Goal: Information Seeking & Learning: Learn about a topic

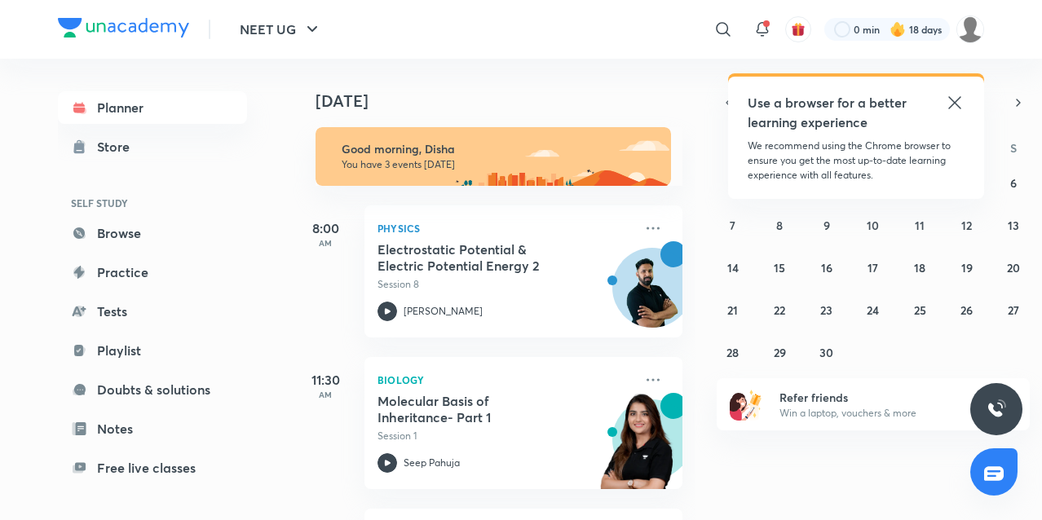
click at [954, 107] on icon at bounding box center [955, 103] width 20 height 20
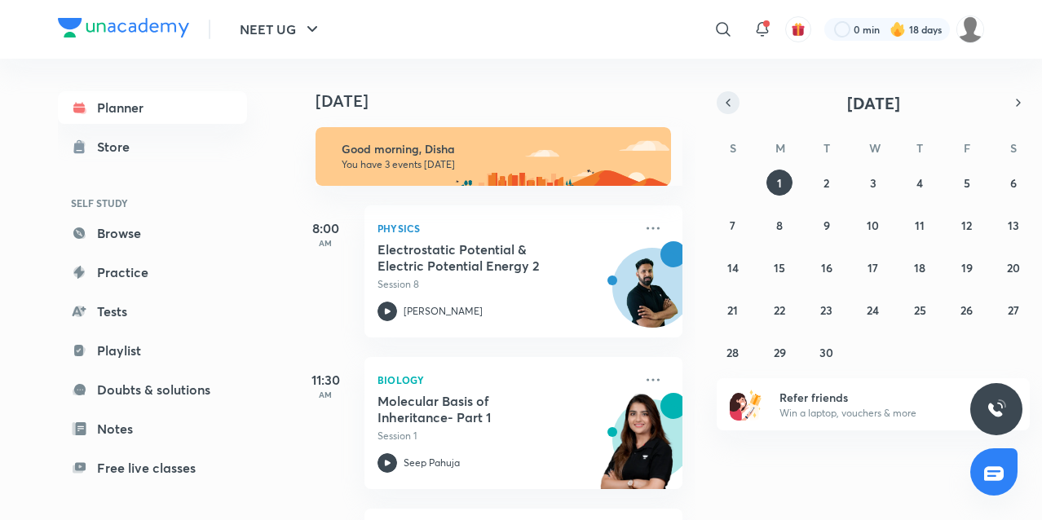
click at [726, 102] on icon "button" at bounding box center [727, 102] width 3 height 7
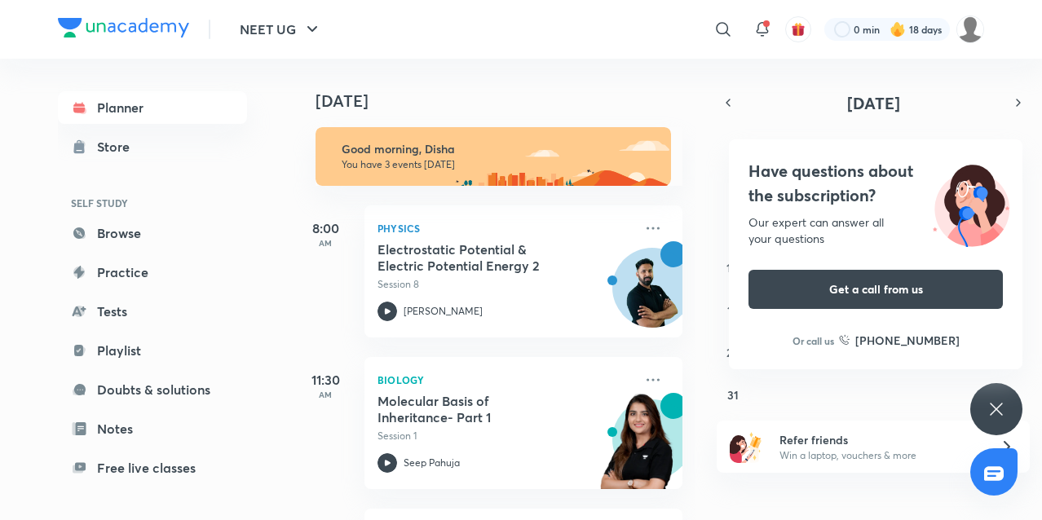
click at [993, 407] on icon at bounding box center [996, 409] width 20 height 20
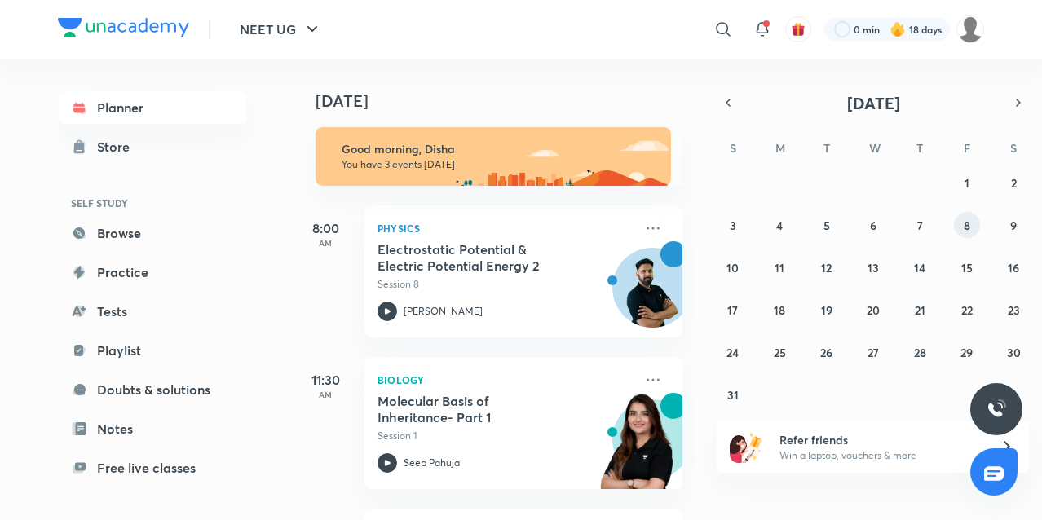
click at [967, 225] on abbr "8" at bounding box center [966, 225] width 7 height 15
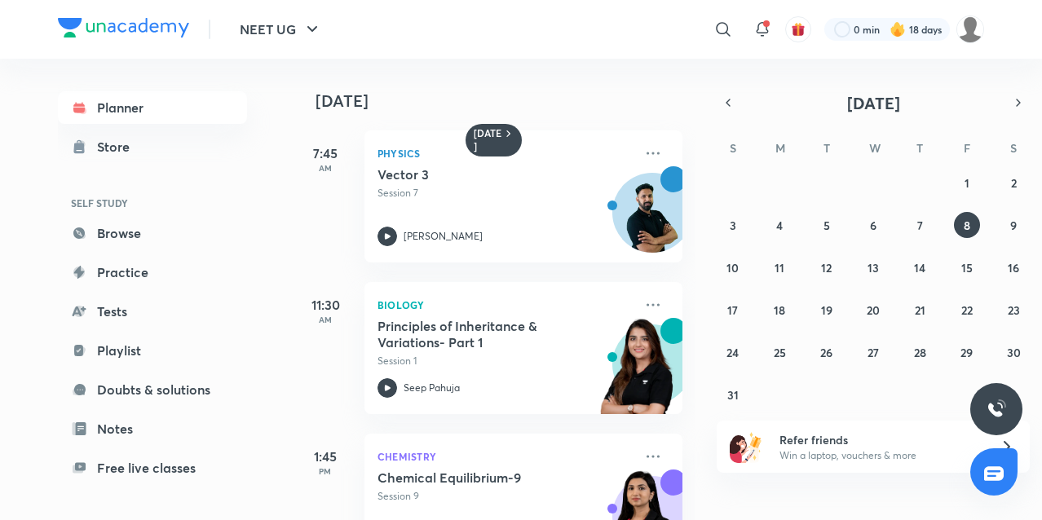
click at [746, 82] on div "[DATE] 7:45 AM Physics Vector 3 Session 7 [PERSON_NAME] 11:30 AM Biology Princi…" at bounding box center [666, 289] width 746 height 461
